Goal: Task Accomplishment & Management: Complete application form

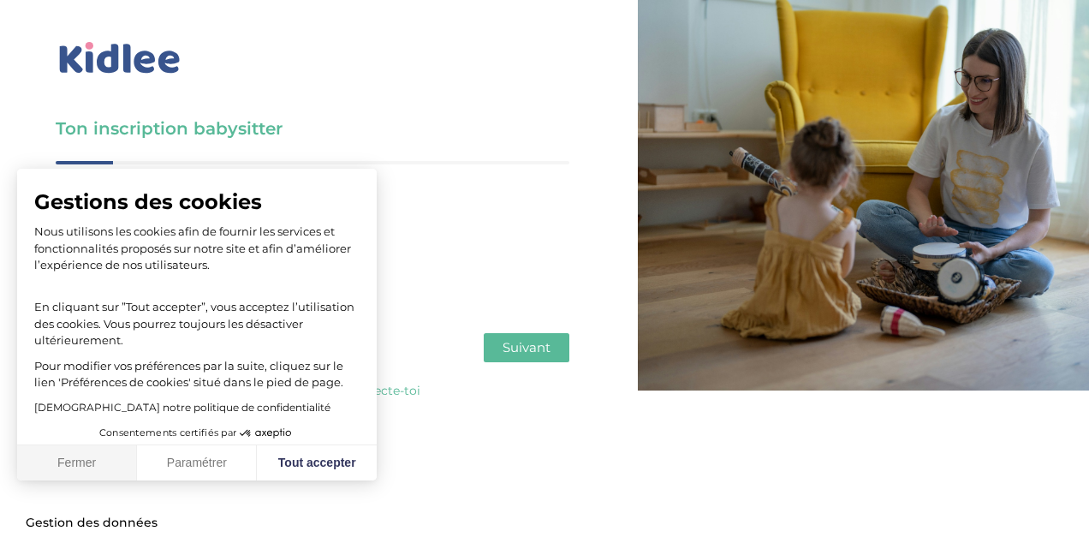
click at [106, 477] on button "Fermer" at bounding box center [77, 463] width 120 height 36
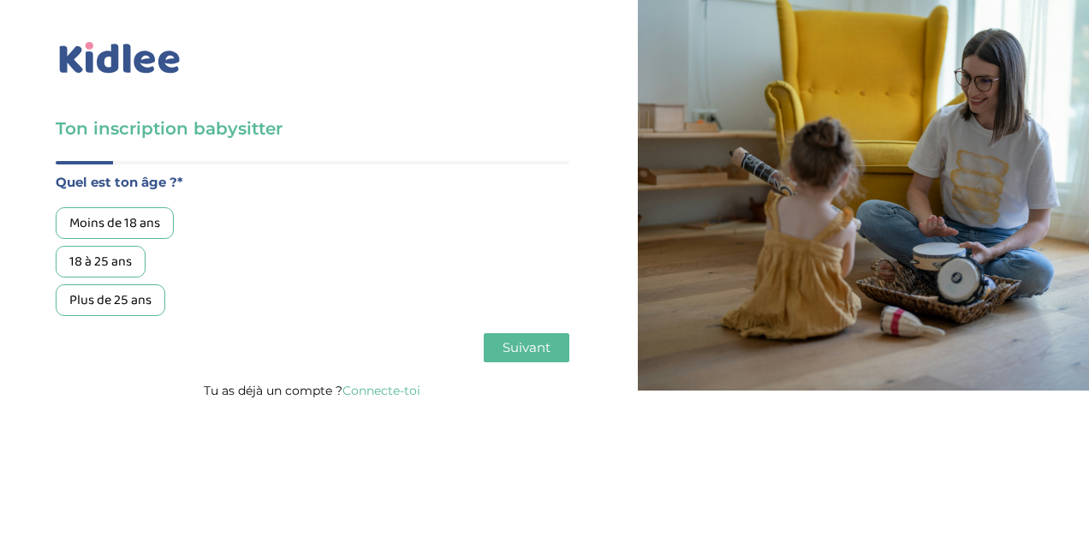
click at [120, 258] on div "18 à 25 ans" at bounding box center [101, 262] width 90 height 32
click at [525, 355] on span "Suivant" at bounding box center [526, 347] width 48 height 16
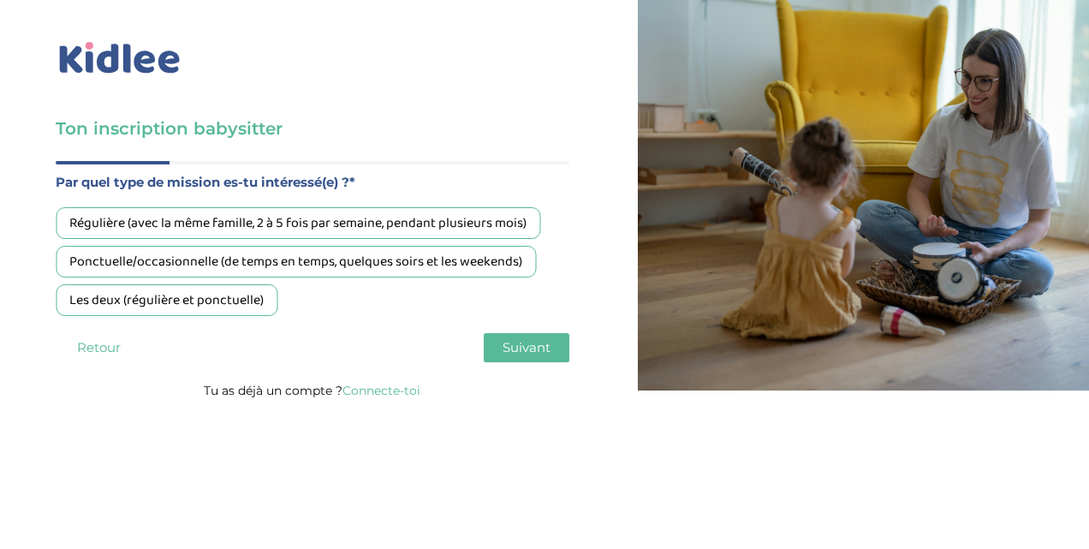
click at [217, 259] on div "Ponctuelle/occasionnelle (de temps en temps, quelques soirs et les weekends)" at bounding box center [296, 262] width 480 height 32
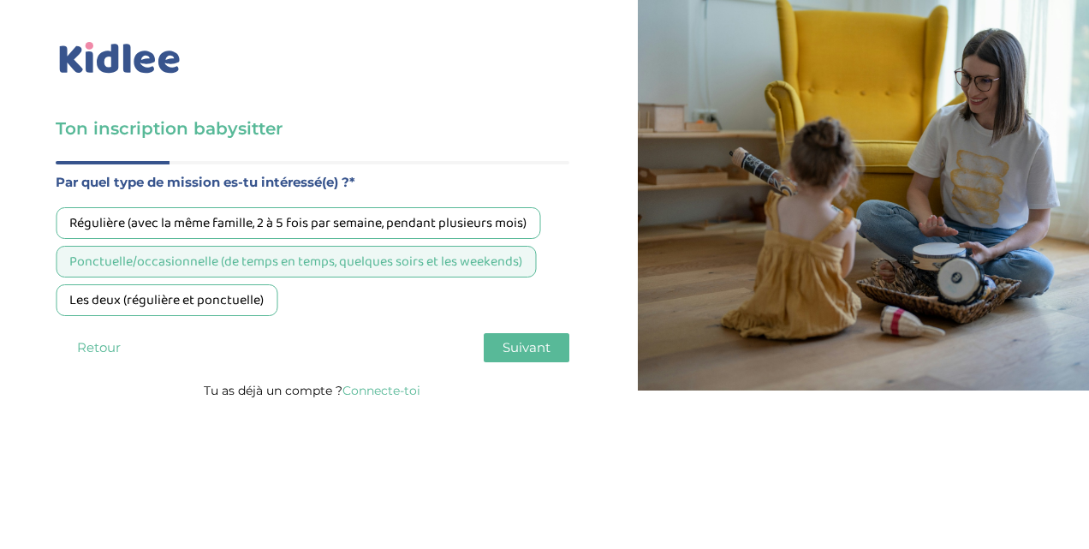
click at [536, 347] on span "Suivant" at bounding box center [526, 347] width 48 height 16
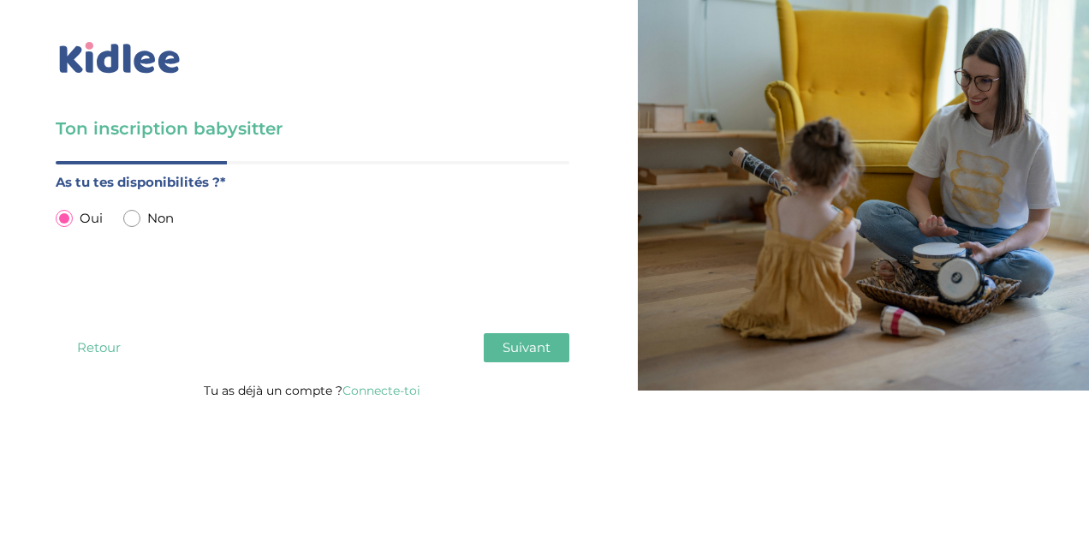
click at [505, 354] on span "Suivant" at bounding box center [526, 347] width 48 height 16
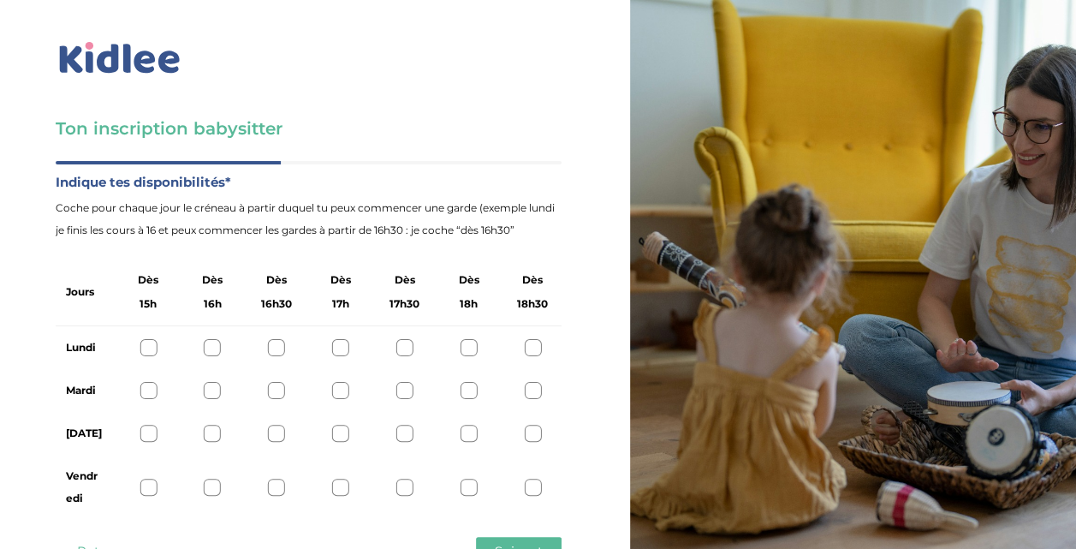
scroll to position [65, 0]
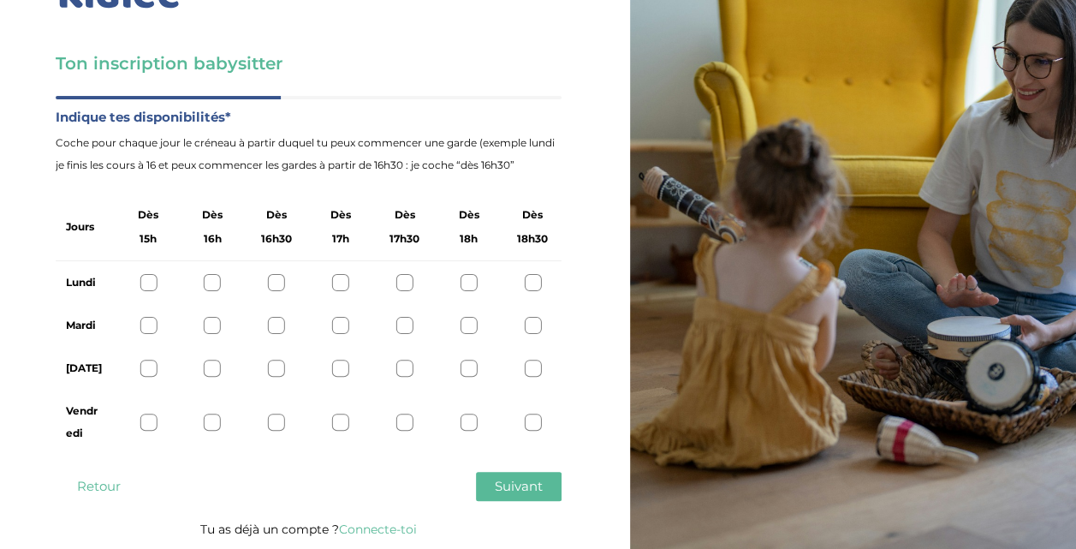
click at [342, 278] on div at bounding box center [340, 282] width 17 height 17
drag, startPoint x: 345, startPoint y: 283, endPoint x: 345, endPoint y: 313, distance: 30.0
click at [345, 313] on div "Jours Dès 15h Dès 16h Dès 16h30 Dès 17h Dès 17h30 Dès 18h Dès 18h30 [DATE][PERS…" at bounding box center [309, 323] width 506 height 261
drag, startPoint x: 345, startPoint y: 313, endPoint x: 341, endPoint y: 330, distance: 17.6
click at [341, 330] on div at bounding box center [340, 325] width 17 height 17
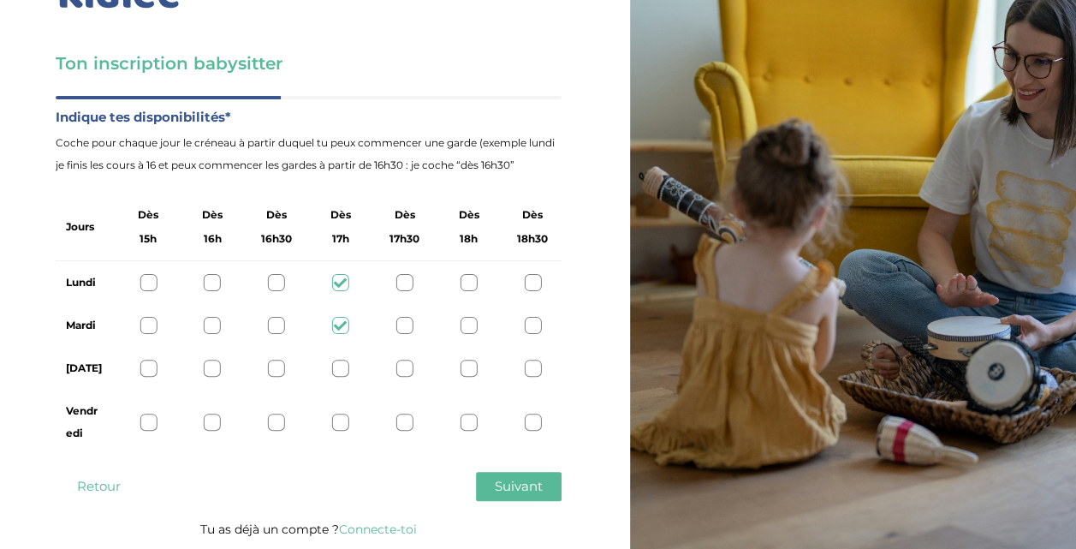
click at [524, 368] on div at bounding box center [532, 367] width 17 height 17
click at [532, 490] on span "Suivant" at bounding box center [519, 486] width 48 height 16
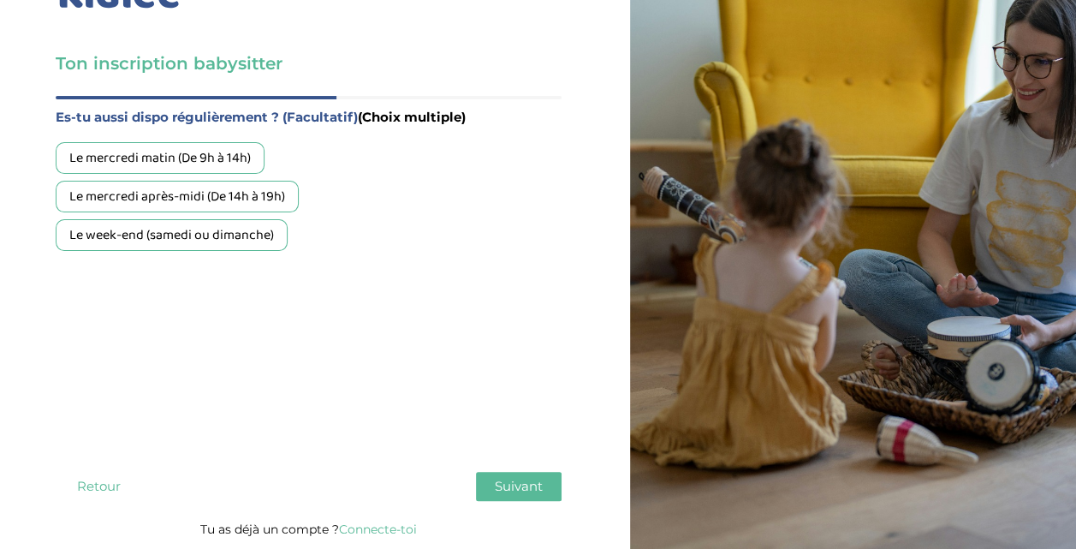
click at [509, 490] on span "Suivant" at bounding box center [519, 486] width 48 height 16
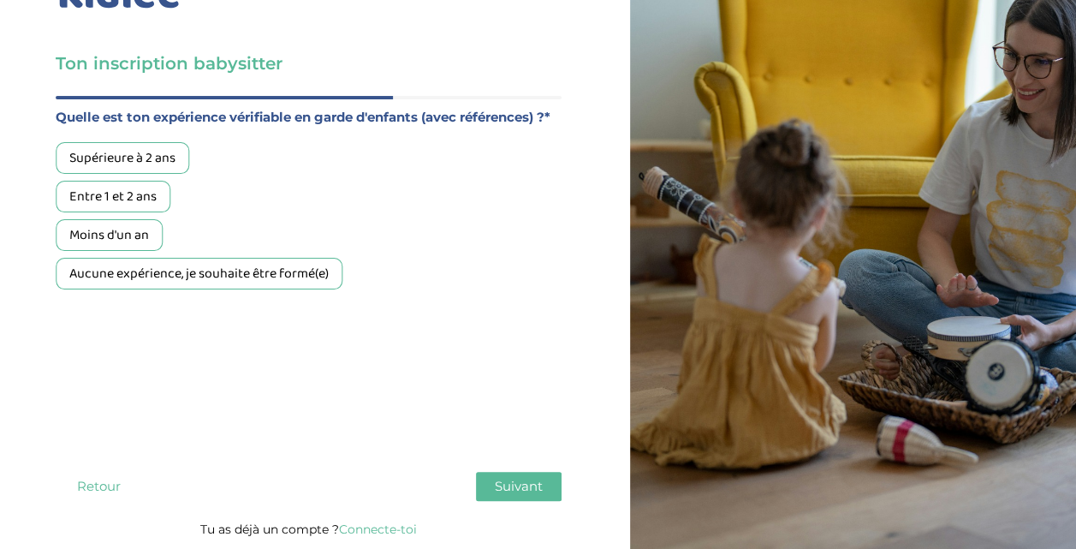
click at [248, 276] on div "Aucune expérience, je souhaite être formé(e)" at bounding box center [199, 274] width 287 height 32
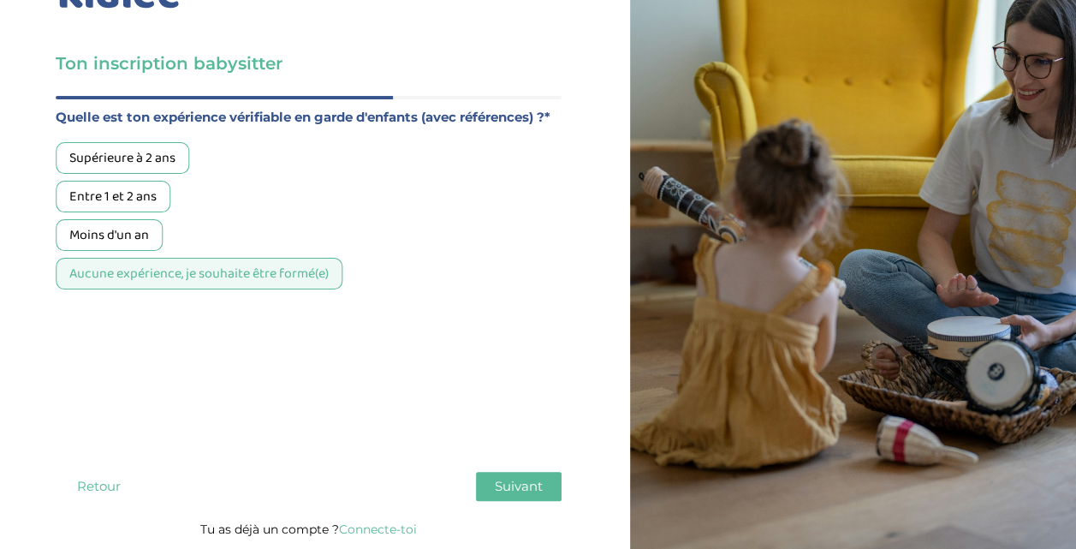
click at [511, 483] on span "Suivant" at bounding box center [519, 486] width 48 height 16
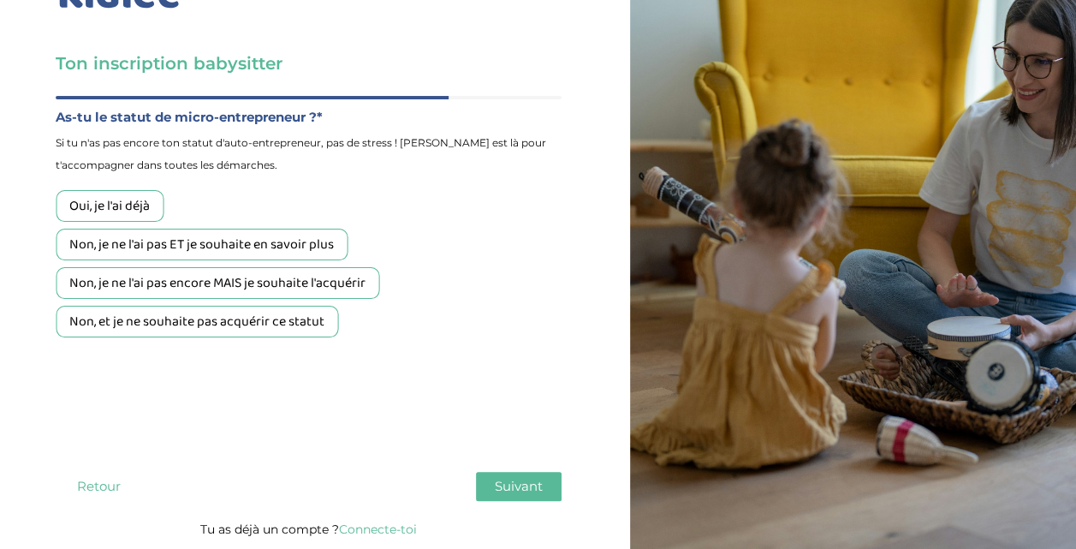
click at [259, 243] on div "Non, je ne l'ai pas ET je souhaite en savoir plus" at bounding box center [202, 245] width 292 height 32
click at [241, 329] on div "Non, et je ne souhaite pas acquérir ce statut" at bounding box center [197, 322] width 282 height 32
click at [522, 488] on span "Suivant" at bounding box center [519, 486] width 48 height 16
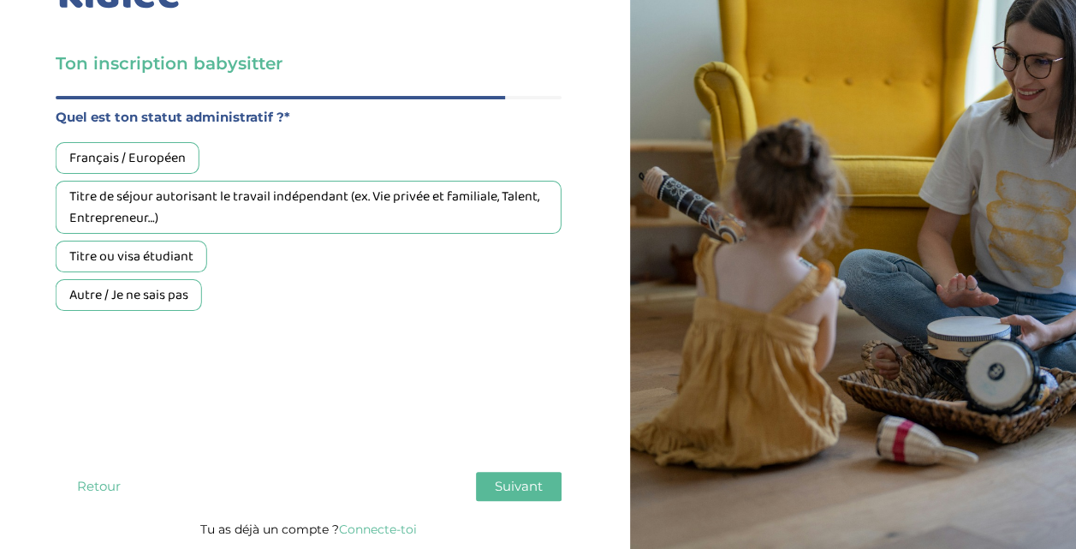
click at [157, 158] on div "Français / Européen" at bounding box center [128, 158] width 144 height 32
click at [529, 488] on span "Suivant" at bounding box center [519, 486] width 48 height 16
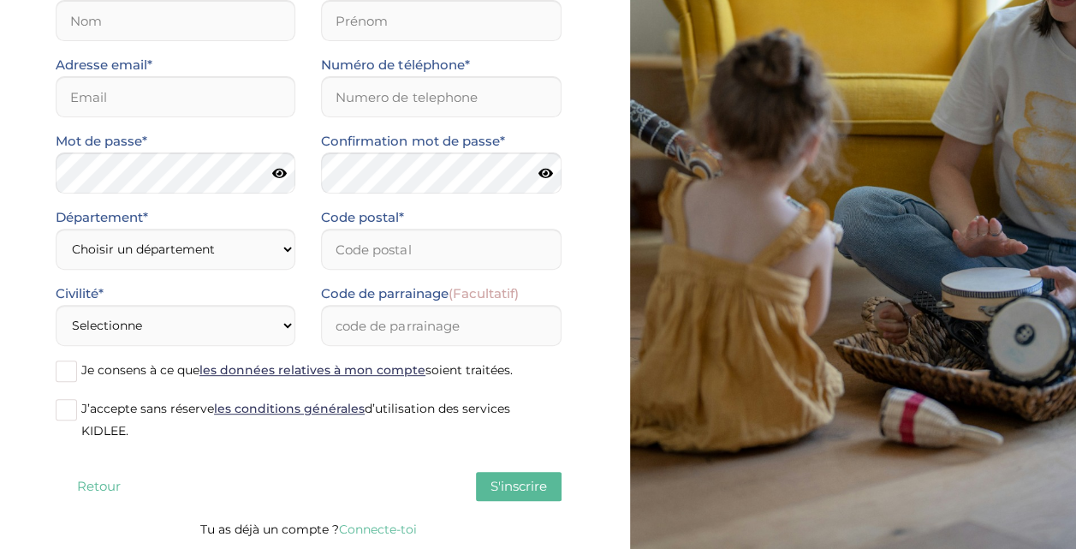
scroll to position [0, 0]
